Goal: Information Seeking & Learning: Learn about a topic

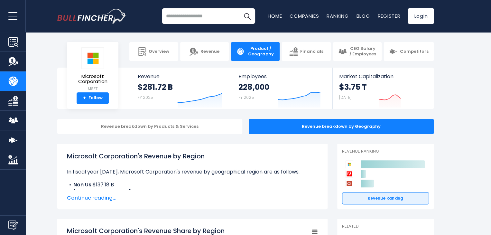
click at [210, 15] on input "search" at bounding box center [208, 16] width 93 height 16
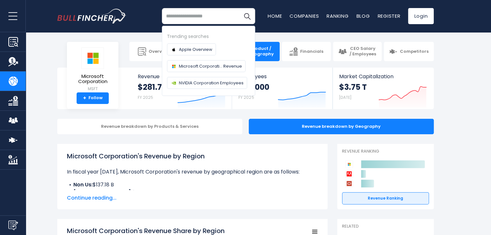
click at [467, 79] on section "Microsoft Corporation MSFT + Follow Revenue $281.72 B FY 2025 Created with High…" at bounding box center [245, 88] width 491 height 41
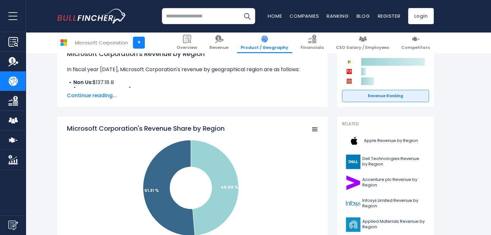
scroll to position [161, 0]
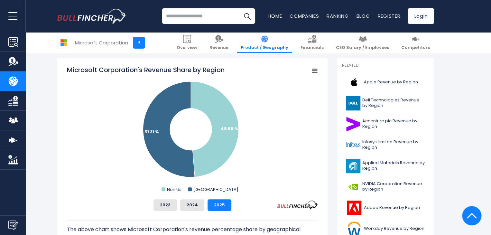
click at [182, 17] on input "search" at bounding box center [208, 16] width 93 height 16
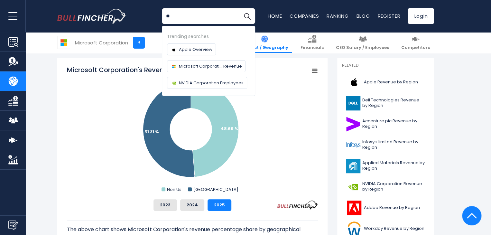
type input "*"
type input "****"
click at [239, 8] on button "Search" at bounding box center [247, 16] width 16 height 16
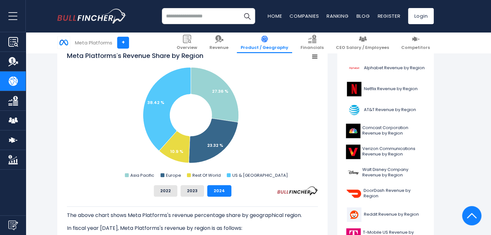
scroll to position [161, 0]
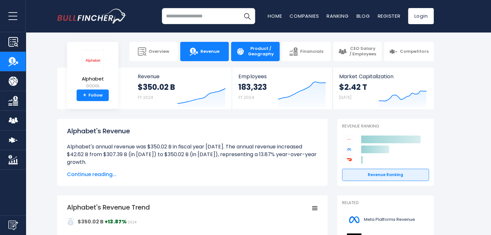
click at [271, 54] on span "Product / Geography" at bounding box center [260, 51] width 27 height 11
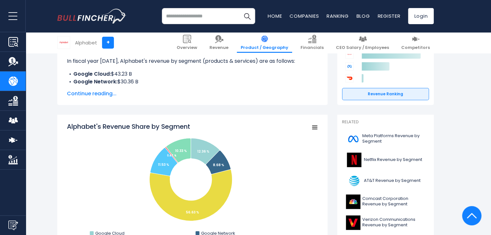
scroll to position [97, 0]
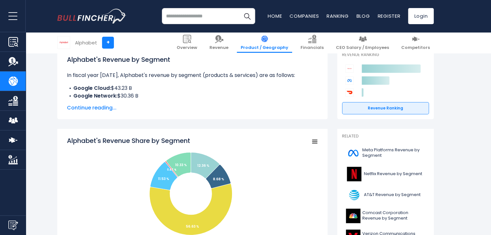
click at [311, 139] on rect "Alphabet's Revenue Share by Segment" at bounding box center [314, 141] width 9 height 9
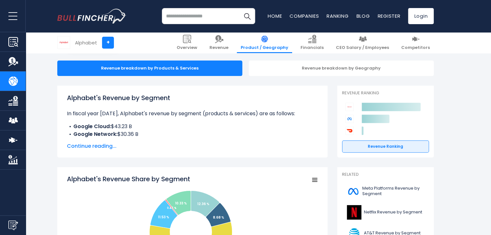
scroll to position [0, 0]
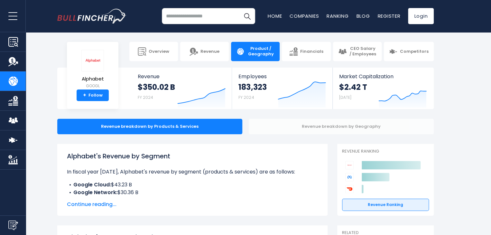
click at [293, 126] on div "Revenue breakdown by Geography" at bounding box center [341, 126] width 185 height 15
click at [330, 127] on div "Revenue breakdown by Geography" at bounding box center [341, 126] width 185 height 15
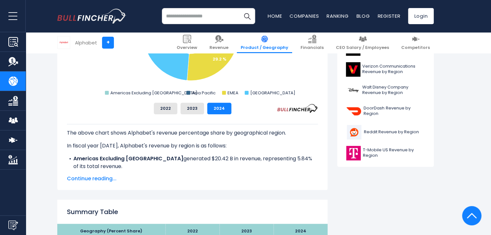
scroll to position [161, 0]
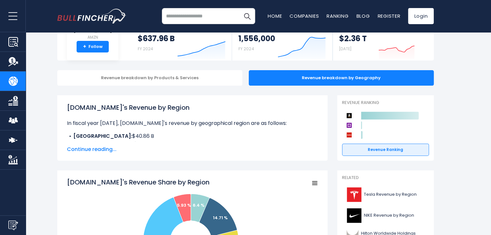
scroll to position [129, 0]
